Goal: Transaction & Acquisition: Book appointment/travel/reservation

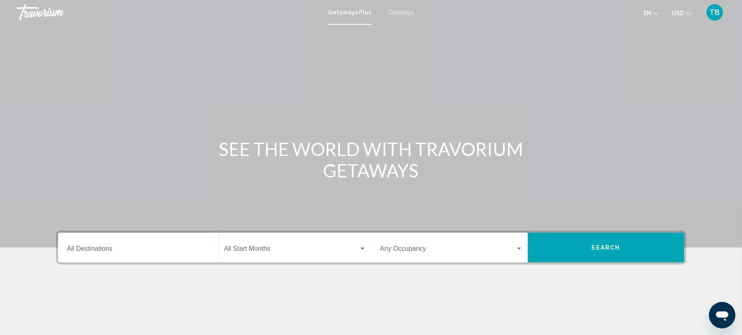
click at [157, 256] on div "Destination All Destinations" at bounding box center [138, 247] width 143 height 26
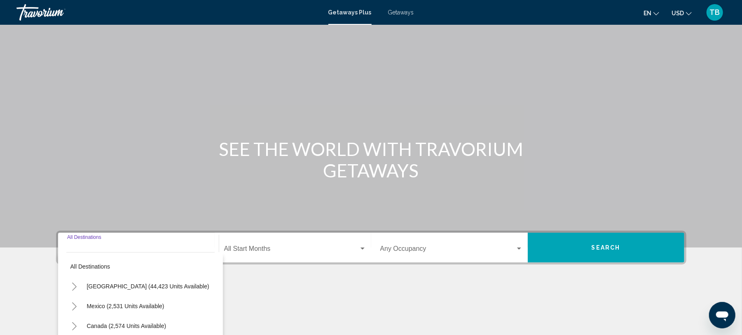
scroll to position [112, 0]
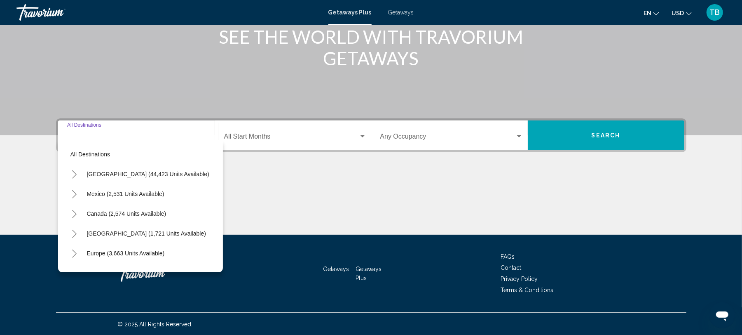
click at [374, 175] on div "Main content" at bounding box center [371, 204] width 630 height 62
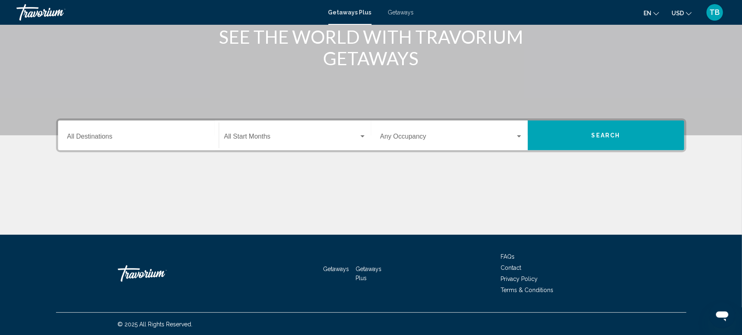
click at [407, 17] on div "Getaways Plus Getaways en English Español Français Italiano Português русский U…" at bounding box center [371, 12] width 742 height 17
click at [410, 12] on span "Getaways" at bounding box center [401, 12] width 26 height 7
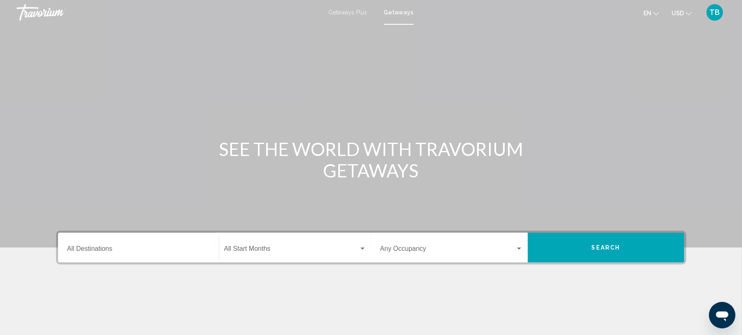
click at [157, 256] on div "Destination All Destinations" at bounding box center [138, 247] width 143 height 26
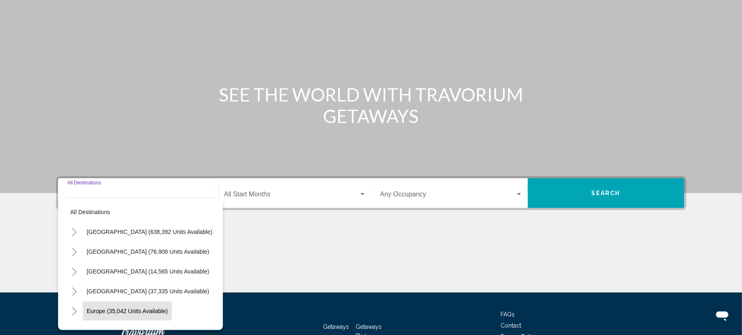
scroll to position [112, 0]
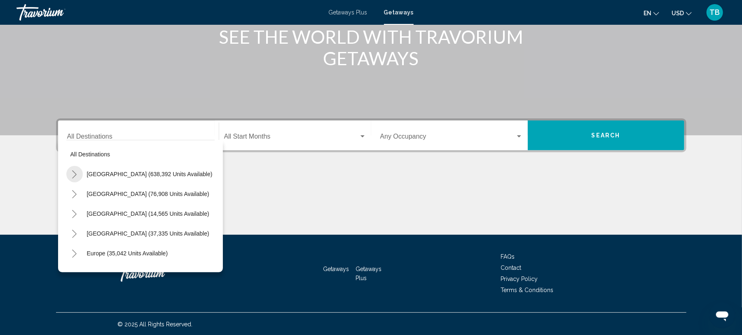
click at [76, 175] on icon "Toggle United States (638,392 units available)" at bounding box center [74, 174] width 5 height 8
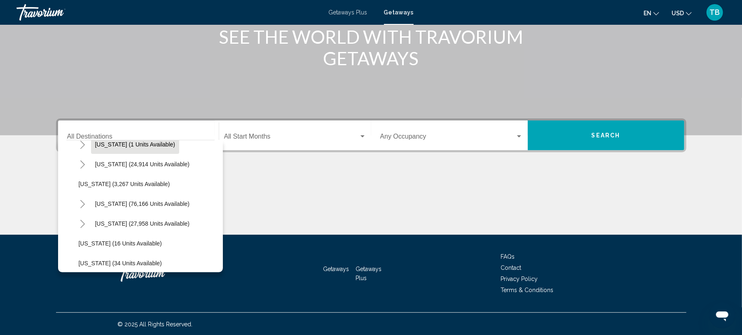
scroll to position [110, 0]
click at [80, 221] on icon "Toggle Florida (205,892 units available)" at bounding box center [83, 223] width 6 height 8
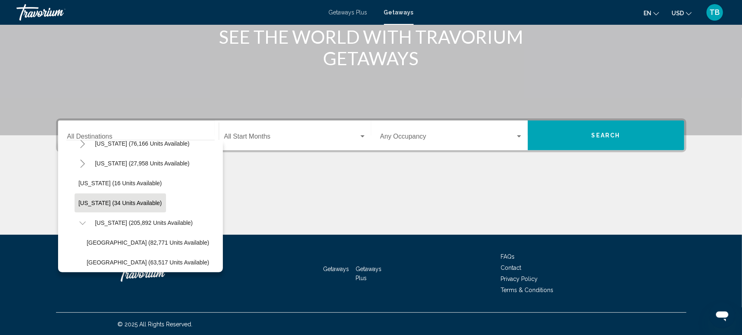
scroll to position [165, 0]
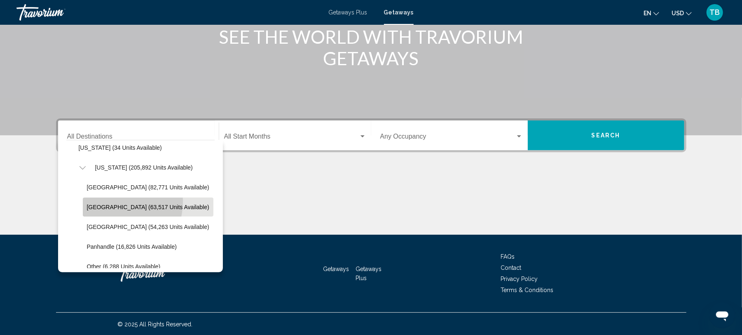
click at [103, 200] on button "East Coast (63,517 units available)" at bounding box center [148, 206] width 131 height 19
type input "**********"
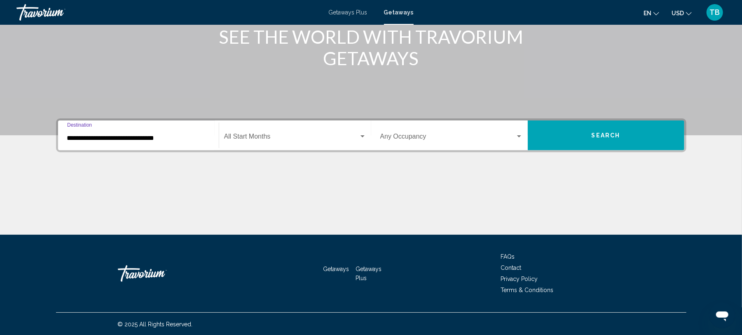
click at [361, 137] on div "Search widget" at bounding box center [362, 136] width 7 height 7
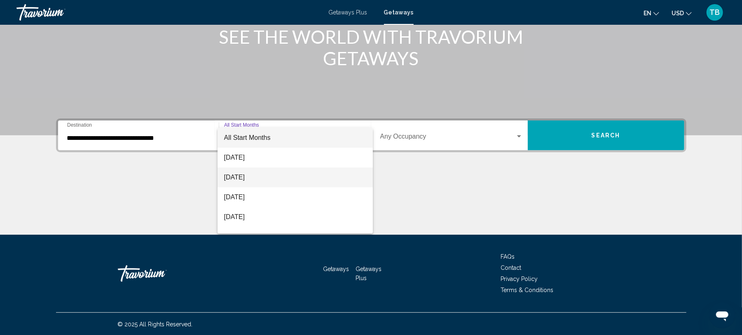
click at [255, 181] on span "September 2025" at bounding box center [295, 177] width 142 height 20
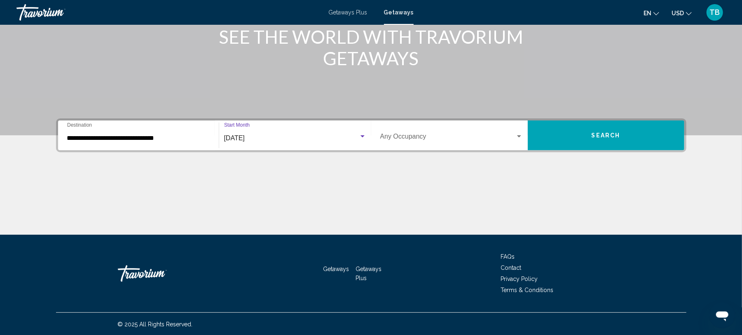
click at [523, 127] on div "Occupancy Any Occupancy" at bounding box center [451, 135] width 143 height 26
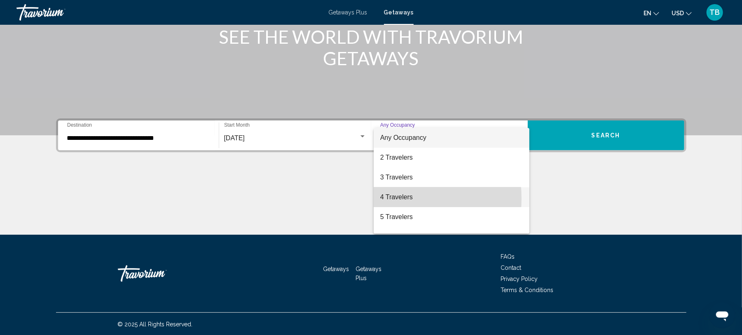
click at [381, 198] on span "4 Travelers" at bounding box center [451, 197] width 143 height 20
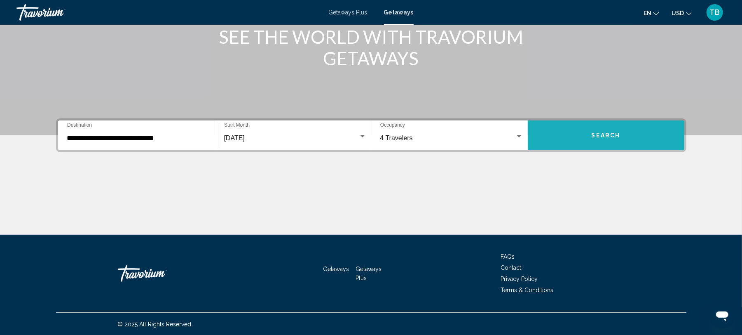
click at [617, 129] on button "Search" at bounding box center [606, 135] width 157 height 30
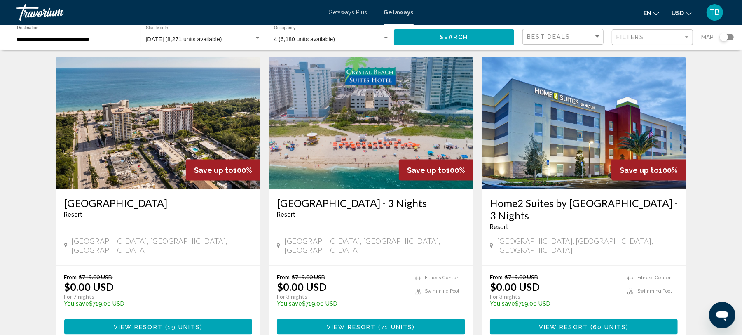
scroll to position [659, 0]
